Goal: Use online tool/utility

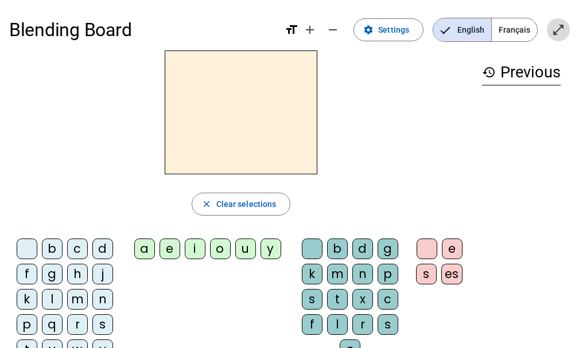
click at [556, 30] on mat-icon "open_in_full" at bounding box center [559, 30] width 14 height 14
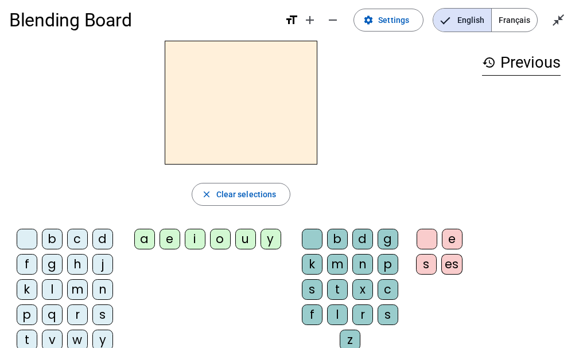
scroll to position [10, 0]
click at [515, 28] on span "Français" at bounding box center [514, 19] width 45 height 23
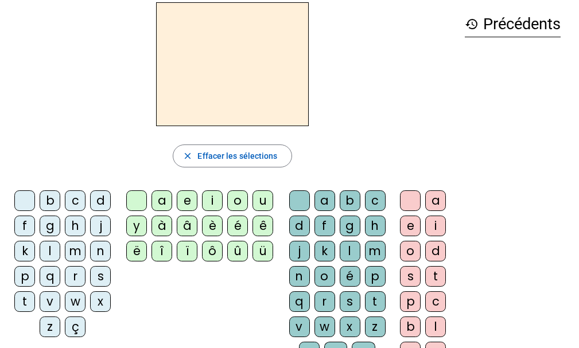
scroll to position [0, 0]
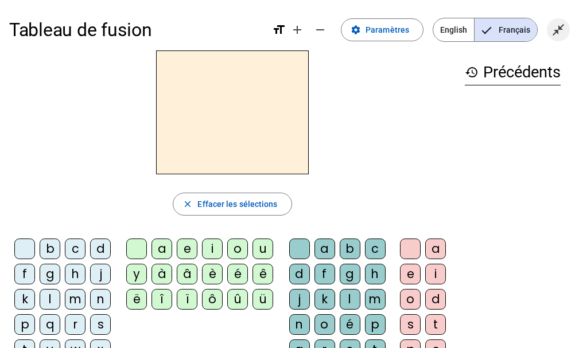
click at [547, 29] on span "Quitter le plein écran" at bounding box center [559, 30] width 28 height 28
click at [552, 30] on mat-icon "open_in_full" at bounding box center [559, 30] width 14 height 14
click at [52, 297] on div "l" at bounding box center [50, 299] width 21 height 21
click at [161, 250] on div "a" at bounding box center [162, 249] width 21 height 21
click at [192, 248] on div "e" at bounding box center [187, 249] width 21 height 21
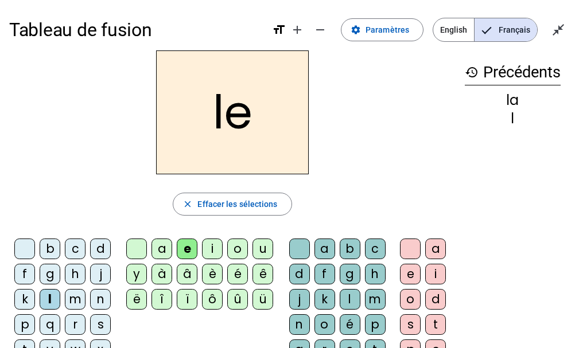
click at [262, 251] on div "u" at bounding box center [263, 249] width 21 height 21
click at [179, 246] on div "e" at bounding box center [187, 249] width 21 height 21
click at [258, 257] on div "u" at bounding box center [263, 249] width 21 height 21
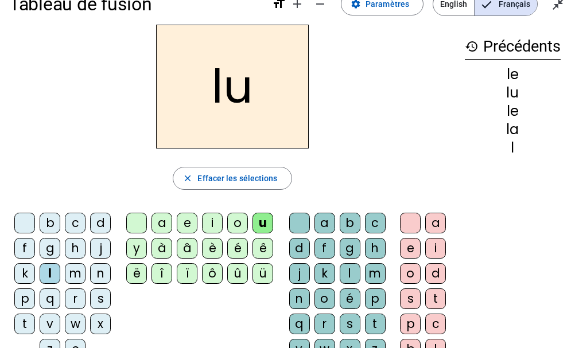
scroll to position [26, 0]
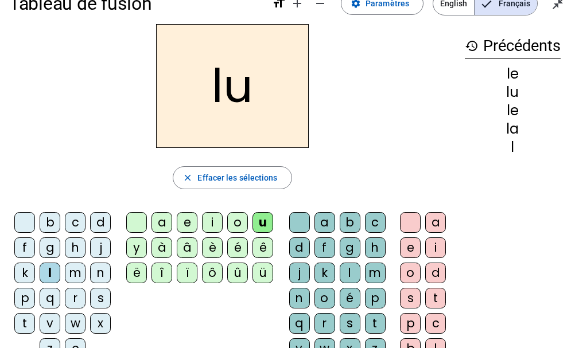
click at [27, 319] on div "t" at bounding box center [24, 323] width 21 height 21
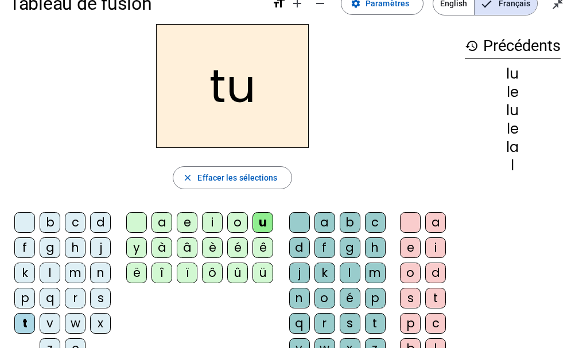
click at [184, 220] on div "e" at bounding box center [187, 222] width 21 height 21
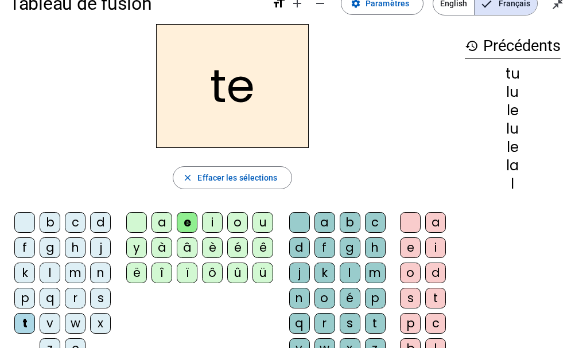
click at [165, 222] on div "a" at bounding box center [162, 222] width 21 height 21
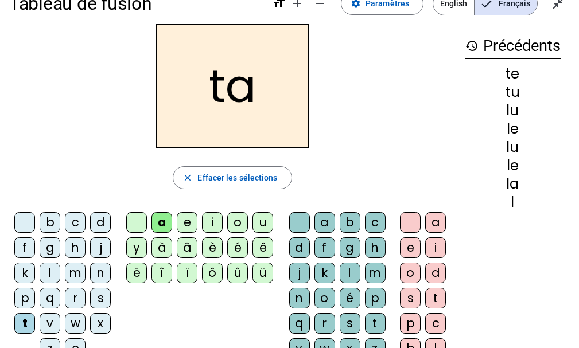
click at [378, 117] on div "ta" at bounding box center [232, 86] width 447 height 124
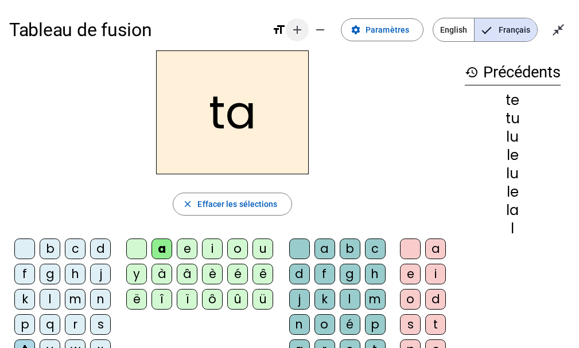
click at [297, 31] on mat-icon "add" at bounding box center [297, 30] width 14 height 14
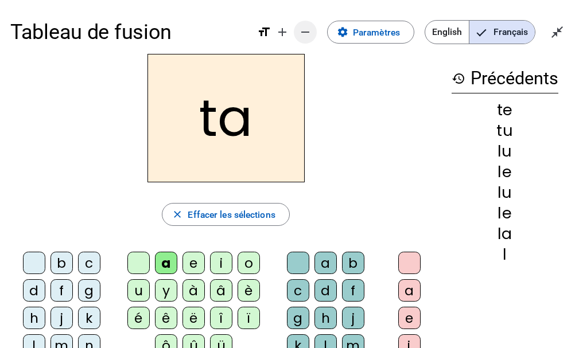
click at [297, 30] on span "Diminuer la taille de la police" at bounding box center [306, 32] width 28 height 28
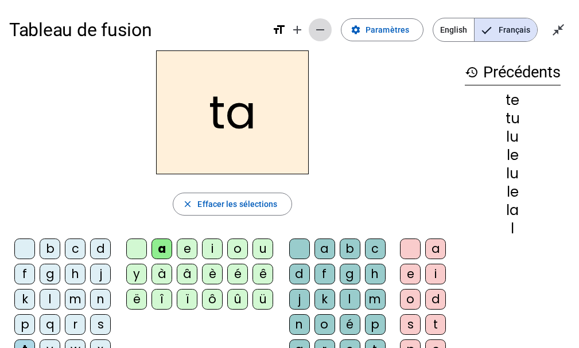
click at [297, 30] on mat-icon "add" at bounding box center [297, 30] width 14 height 14
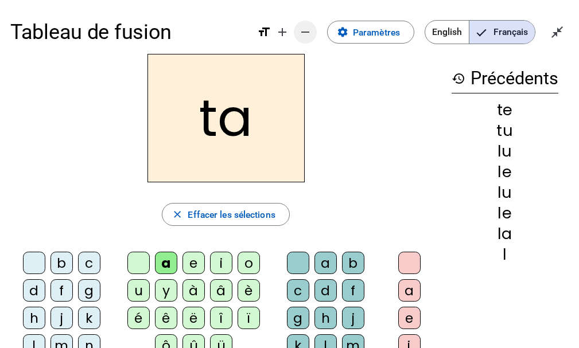
click at [297, 30] on span "Diminuer la taille de la police" at bounding box center [306, 32] width 28 height 28
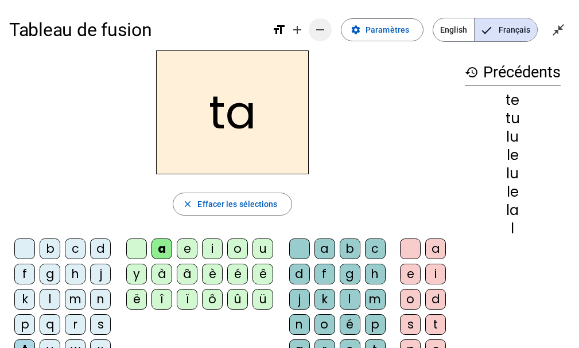
click at [297, 30] on mat-icon "add" at bounding box center [297, 30] width 14 height 14
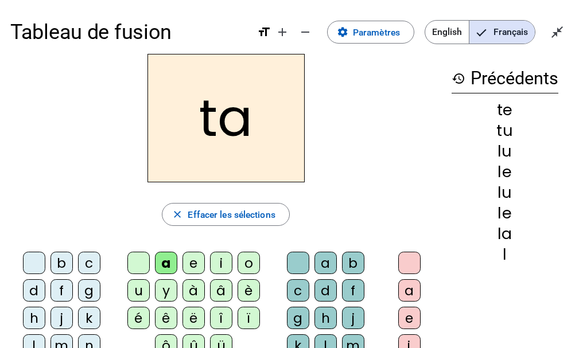
click at [456, 89] on h3 "history Précédents" at bounding box center [505, 78] width 107 height 29
click at [456, 83] on mat-icon "history" at bounding box center [459, 79] width 14 height 14
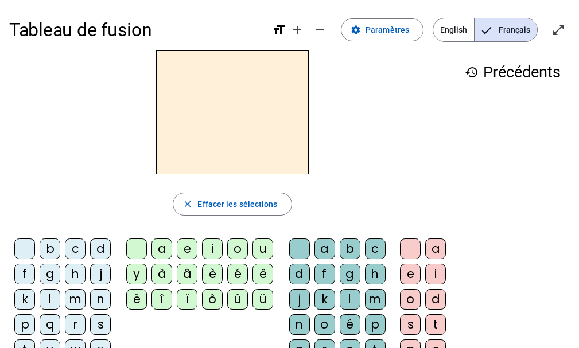
click at [341, 144] on div at bounding box center [232, 113] width 447 height 124
